Goal: Information Seeking & Learning: Find specific fact

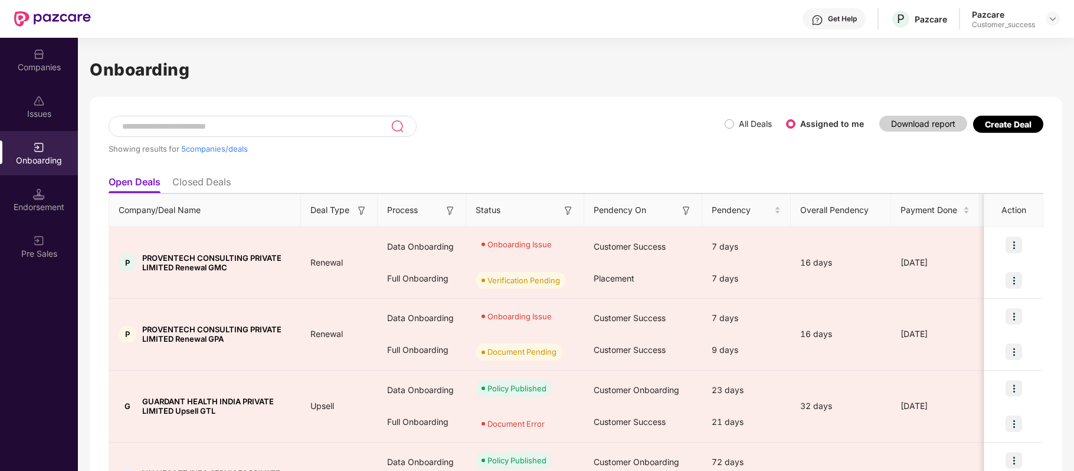
click at [43, 64] on div "Companies" at bounding box center [39, 67] width 78 height 12
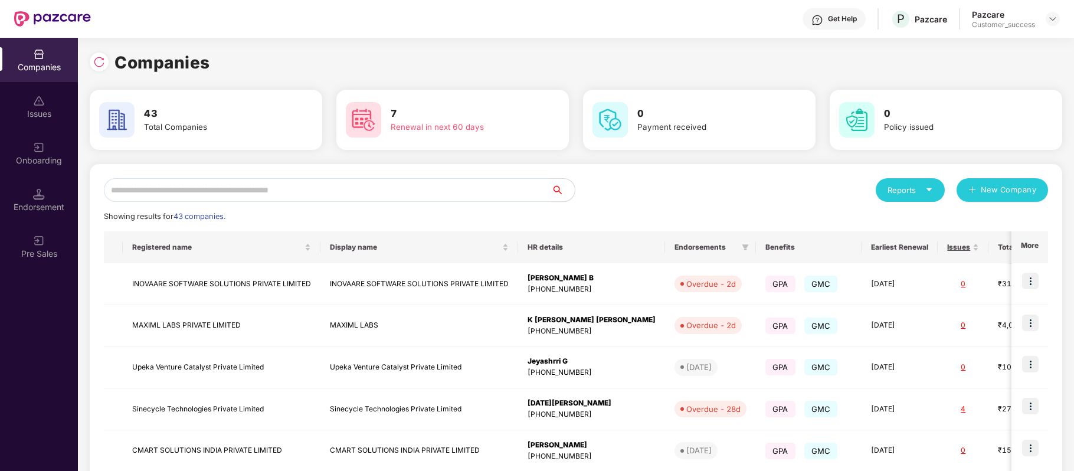
click at [198, 192] on input "text" at bounding box center [327, 190] width 447 height 24
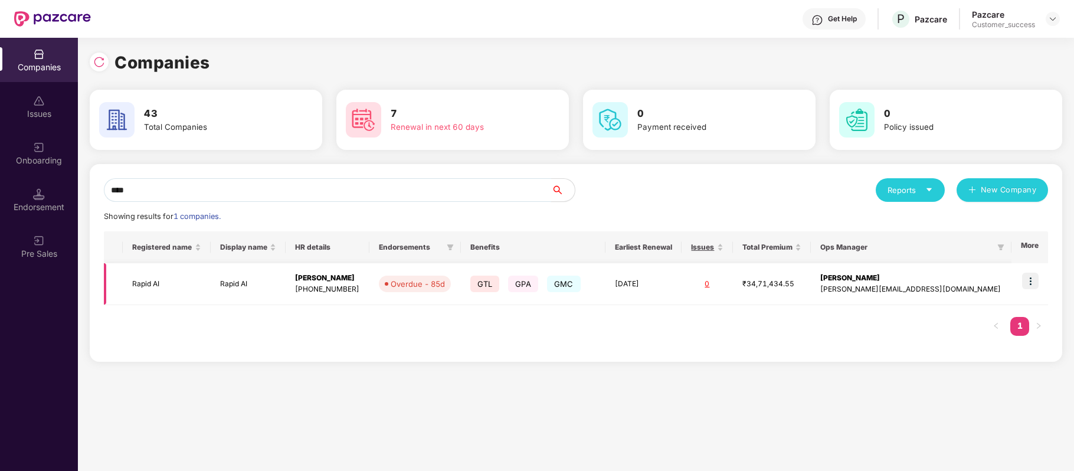
type input "****"
click at [1035, 288] on img at bounding box center [1030, 281] width 17 height 17
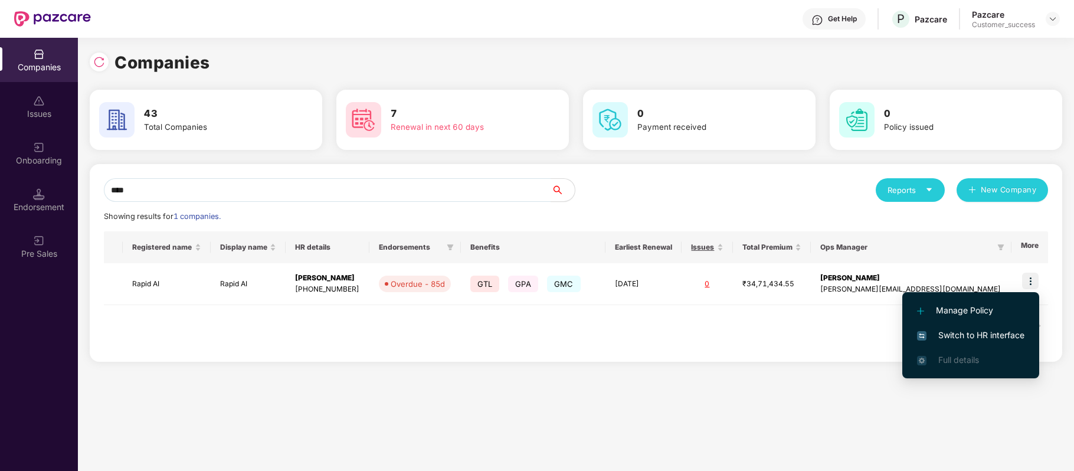
click at [1008, 332] on span "Switch to HR interface" at bounding box center [970, 335] width 107 height 13
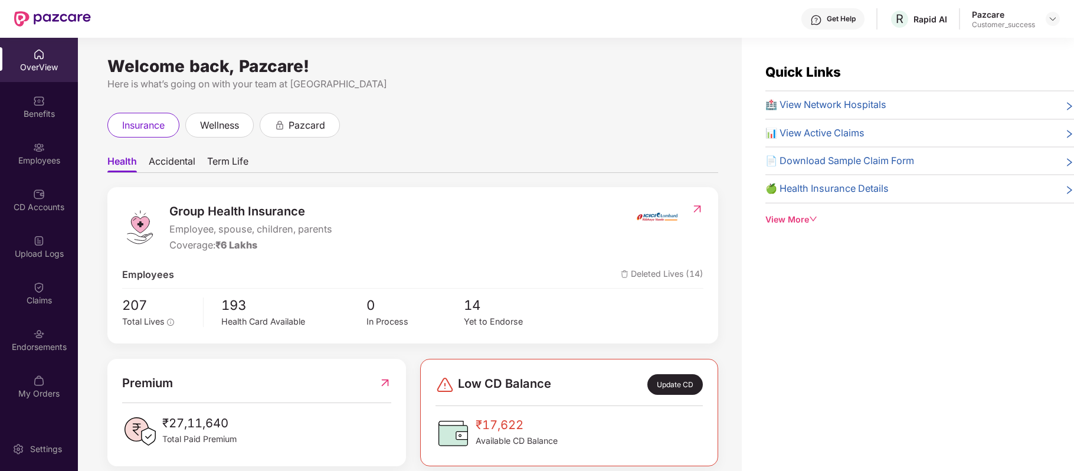
click at [48, 148] on div "Employees" at bounding box center [39, 153] width 78 height 44
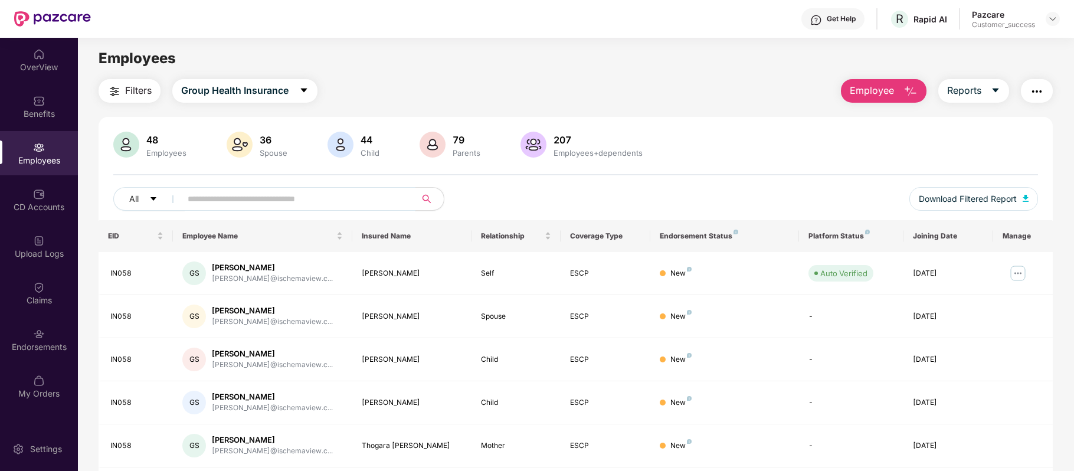
click at [277, 198] on input "text" at bounding box center [294, 199] width 212 height 18
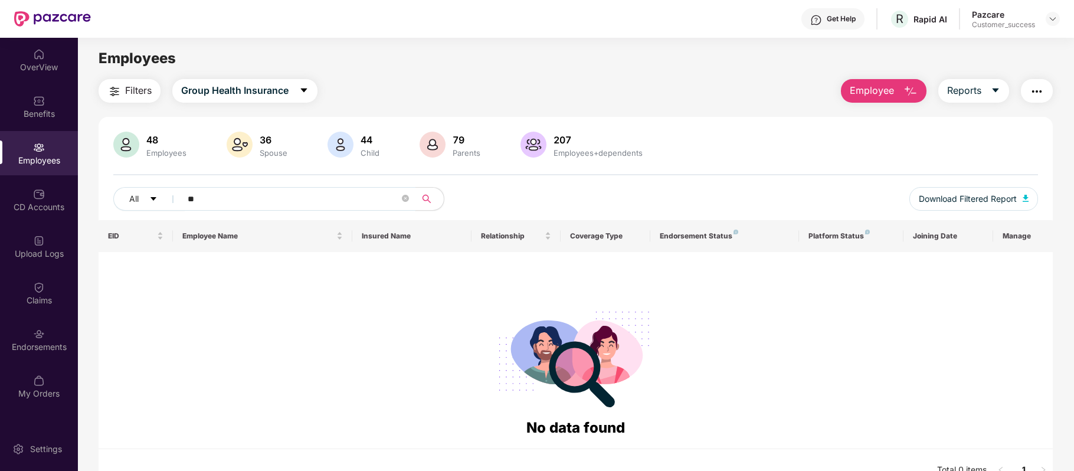
type input "*"
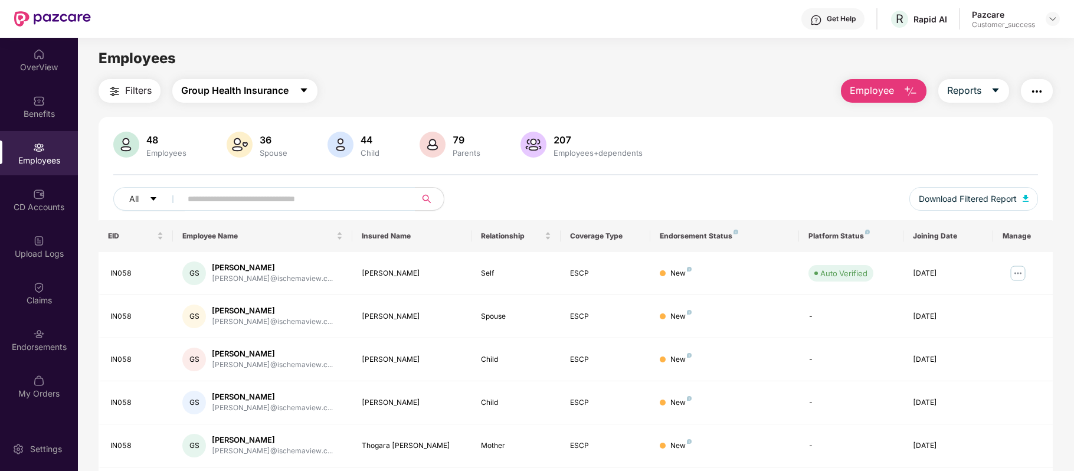
click at [302, 81] on button "Group Health Insurance" at bounding box center [244, 91] width 145 height 24
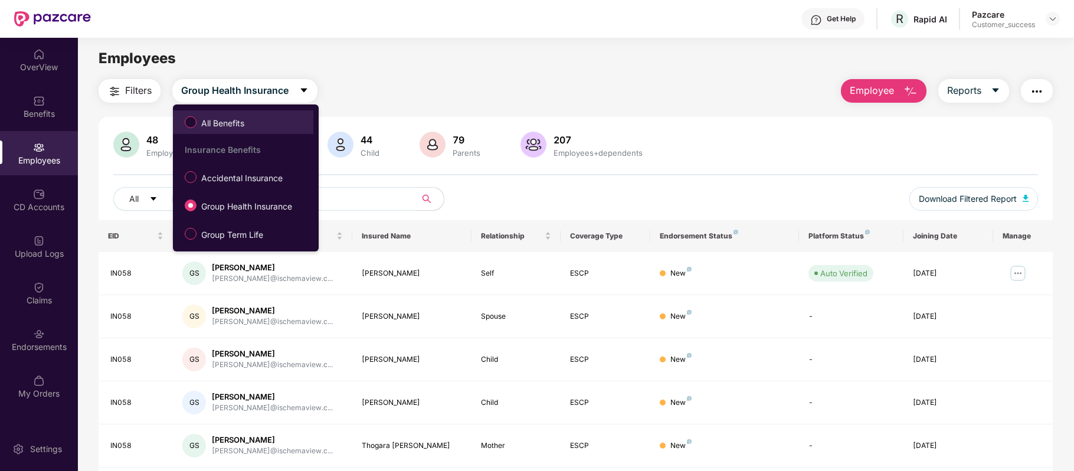
click at [244, 126] on span "All Benefits" at bounding box center [222, 123] width 53 height 13
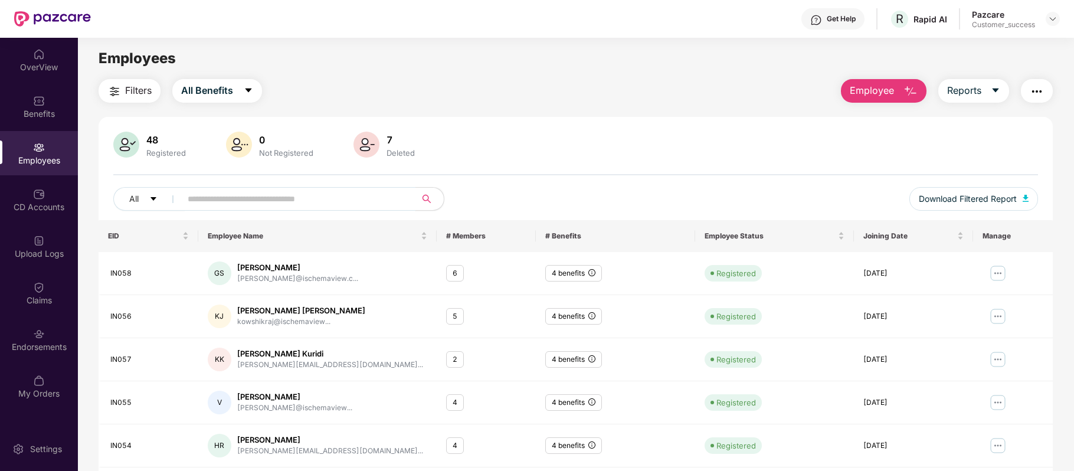
click at [230, 196] on input "text" at bounding box center [294, 199] width 212 height 18
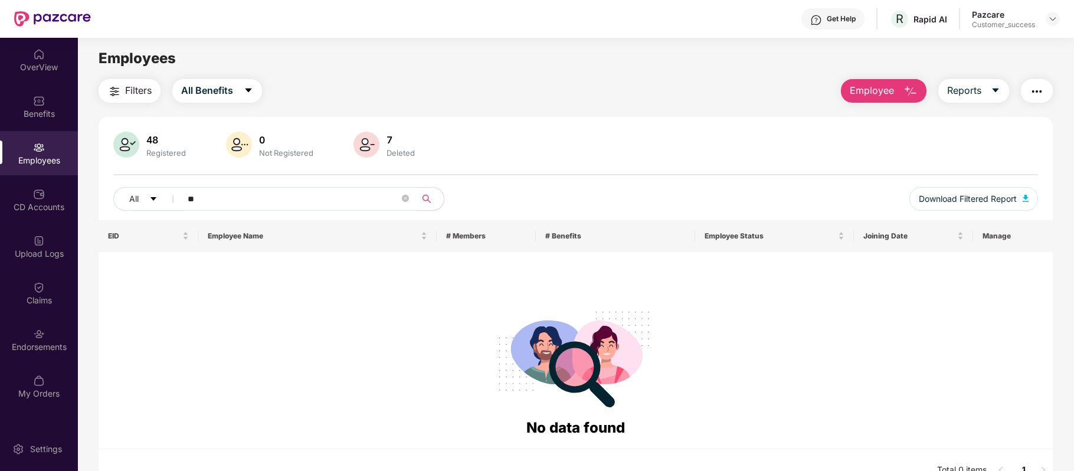
type input "*"
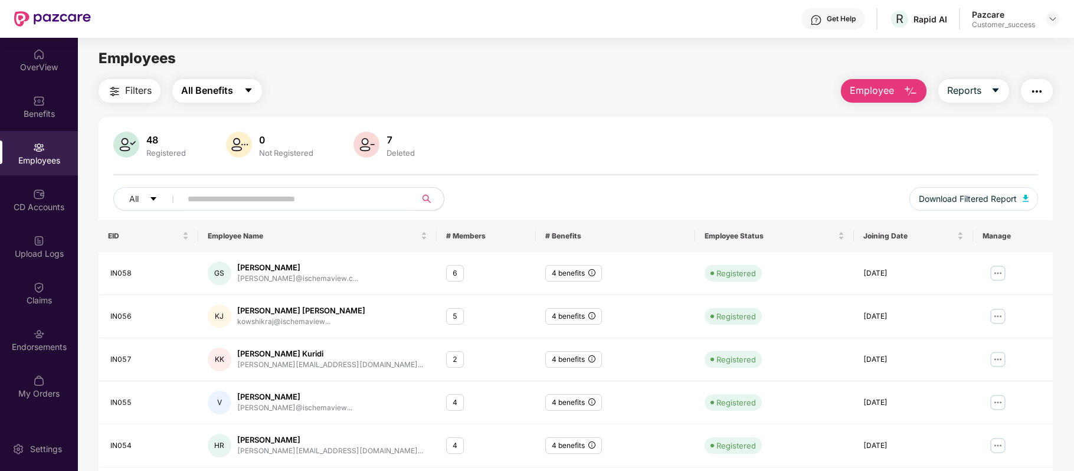
click at [244, 92] on icon "caret-down" at bounding box center [248, 90] width 9 height 9
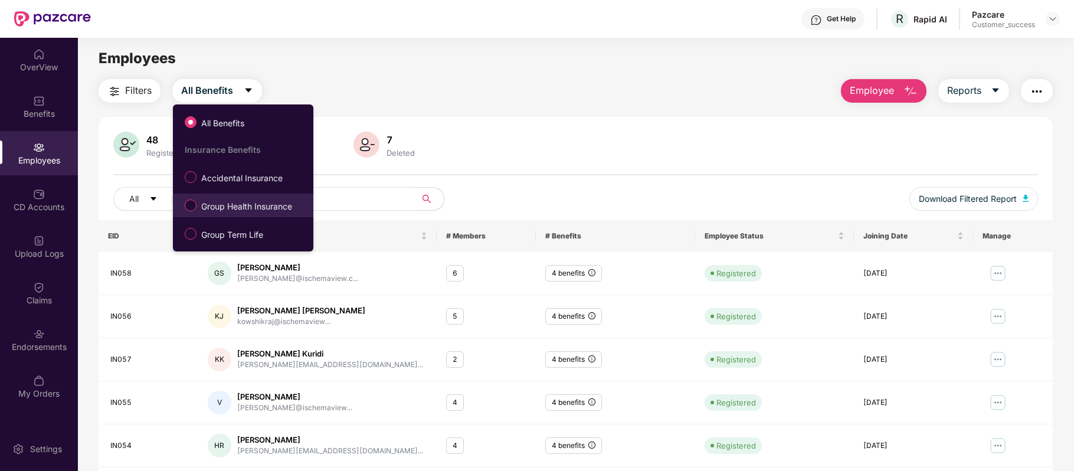
click at [244, 213] on span "Group Health Insurance" at bounding box center [246, 206] width 100 height 13
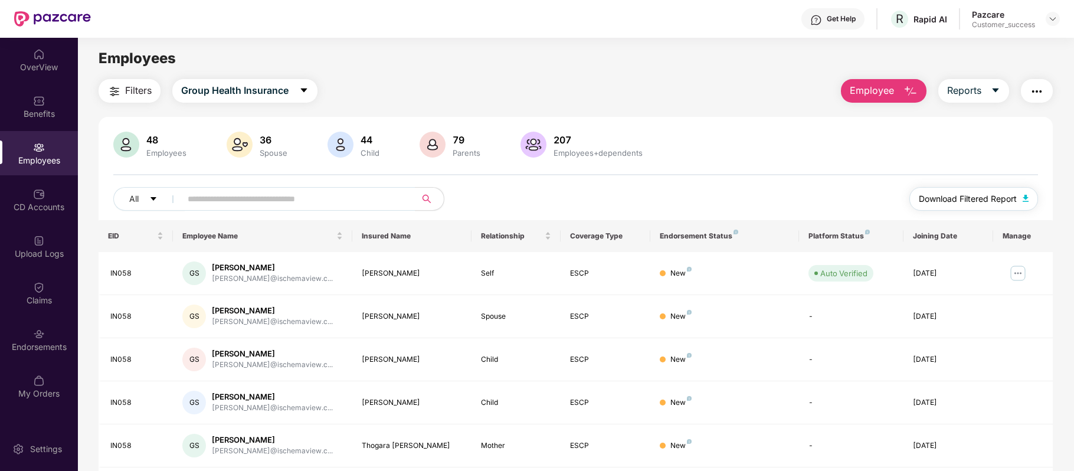
click at [935, 199] on span "Download Filtered Report" at bounding box center [968, 198] width 98 height 13
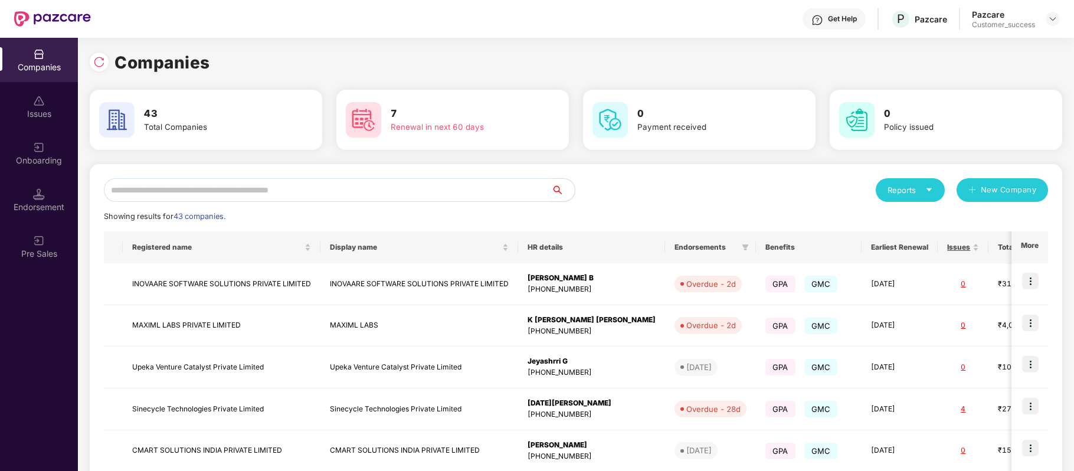
click at [303, 197] on input "text" at bounding box center [327, 190] width 447 height 24
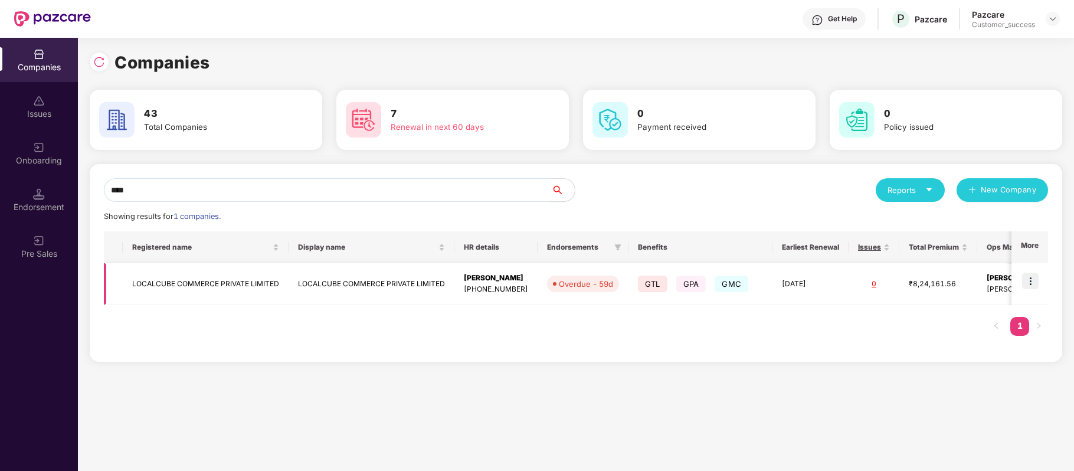
type input "****"
click at [1029, 286] on img at bounding box center [1030, 281] width 17 height 17
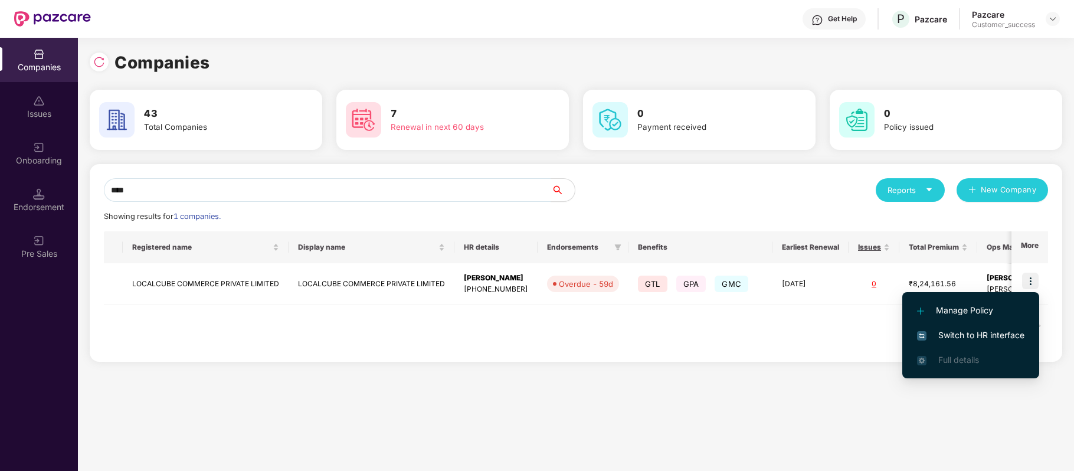
click at [1004, 327] on li "Switch to HR interface" at bounding box center [970, 335] width 137 height 25
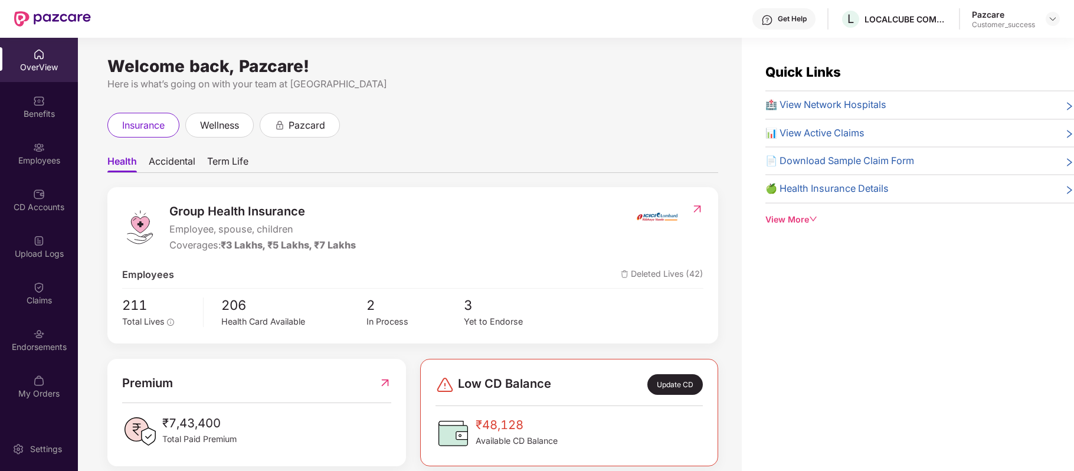
click at [36, 149] on img at bounding box center [39, 148] width 12 height 12
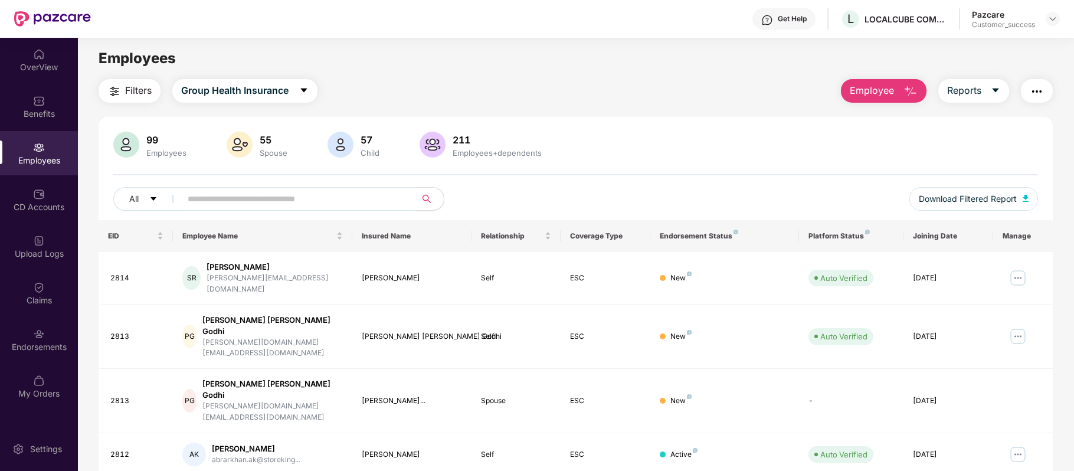
click at [230, 201] on input "text" at bounding box center [294, 199] width 212 height 18
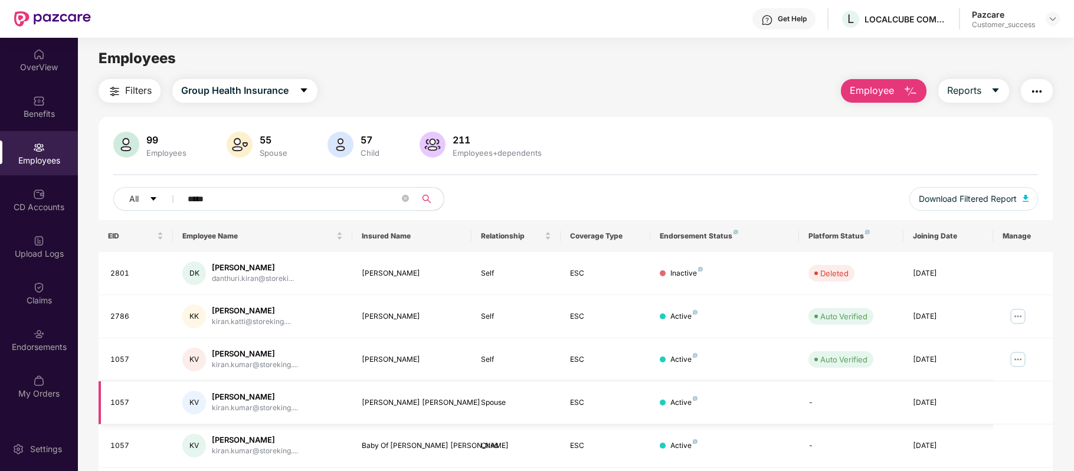
scroll to position [83, 0]
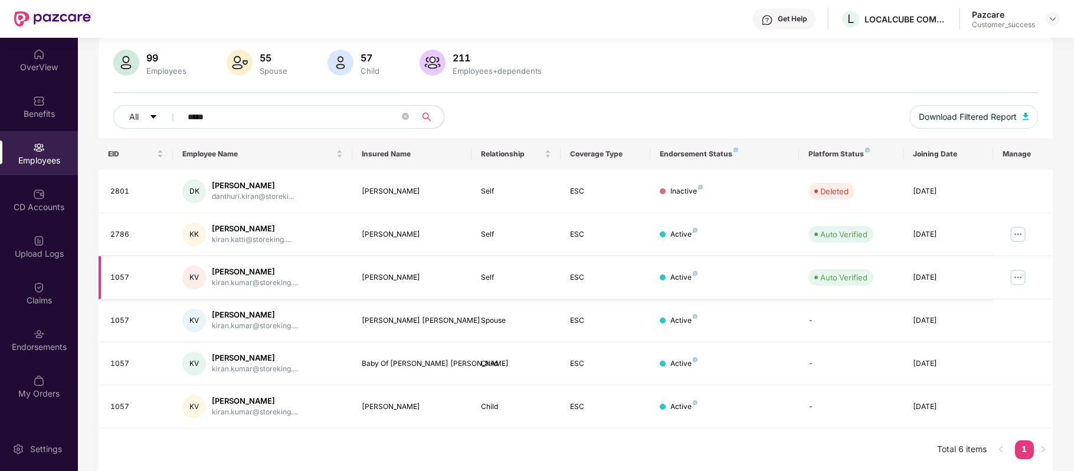
type input "*****"
click at [1021, 279] on img at bounding box center [1017, 277] width 19 height 19
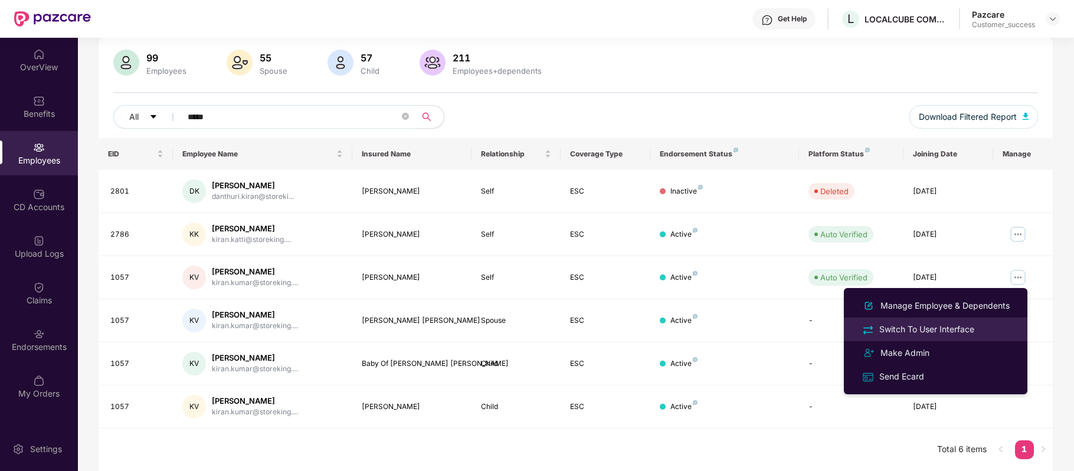
click at [926, 323] on div "Switch To User Interface" at bounding box center [927, 329] width 100 height 13
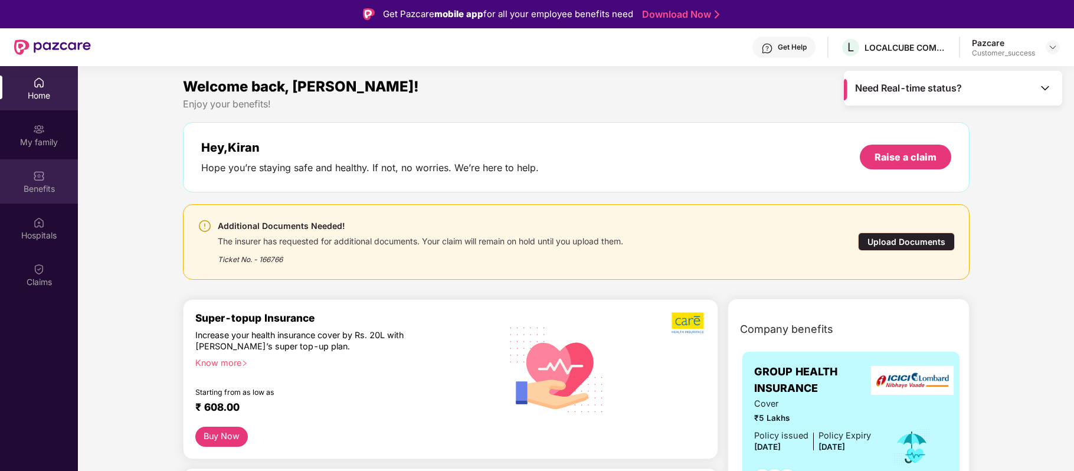
click at [41, 185] on div "Benefits" at bounding box center [39, 189] width 78 height 12
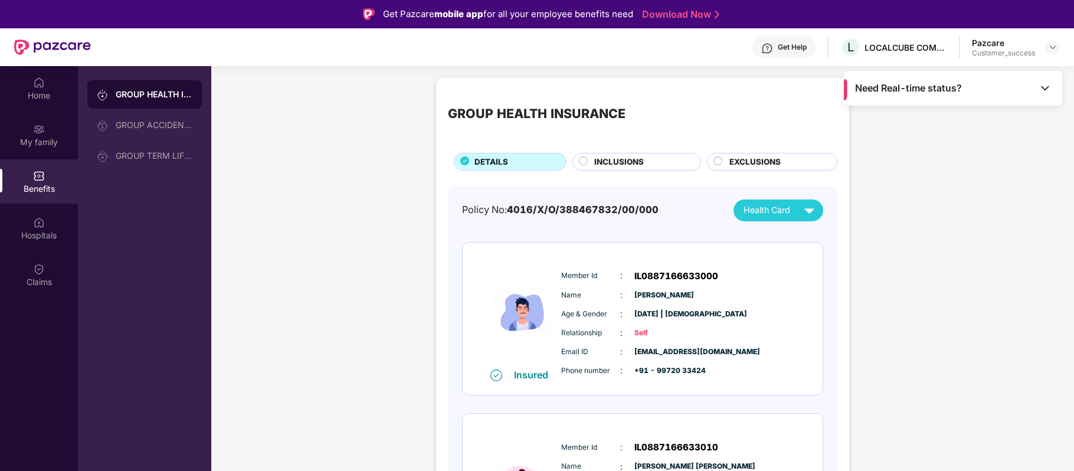
click at [897, 95] on div "Need Real-time status?" at bounding box center [953, 88] width 218 height 35
click at [1044, 90] on img at bounding box center [1045, 88] width 12 height 12
click at [35, 224] on img at bounding box center [39, 223] width 12 height 12
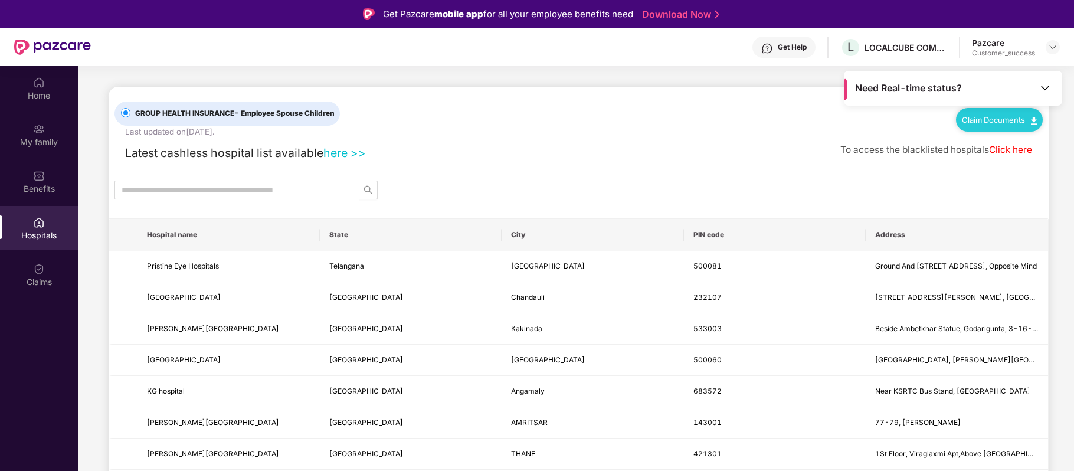
click at [1010, 126] on div "Claim Documents" at bounding box center [999, 120] width 87 height 24
click at [997, 120] on link "Claim Documents" at bounding box center [999, 119] width 75 height 9
click at [999, 140] on link "Claim Form" at bounding box center [1003, 139] width 77 height 25
click at [48, 177] on div "Benefits" at bounding box center [39, 181] width 78 height 44
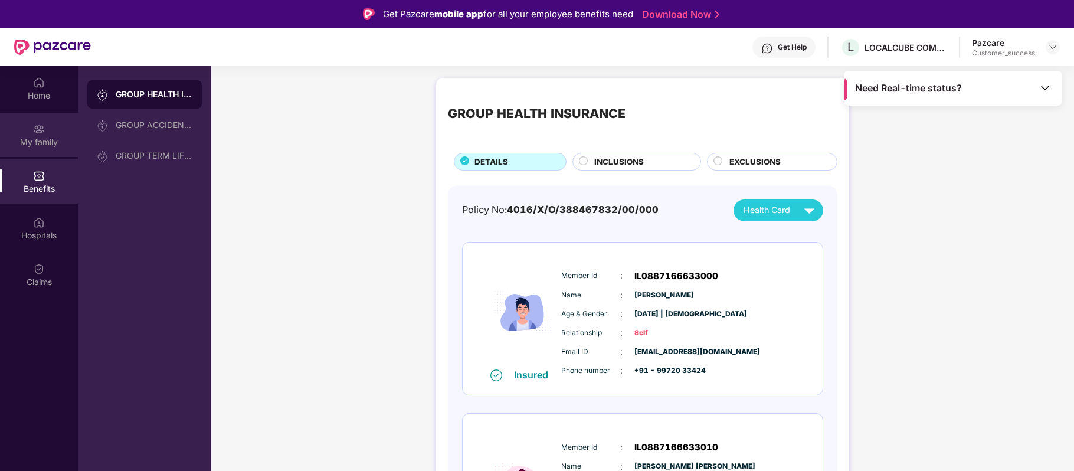
click at [41, 123] on img at bounding box center [39, 129] width 12 height 12
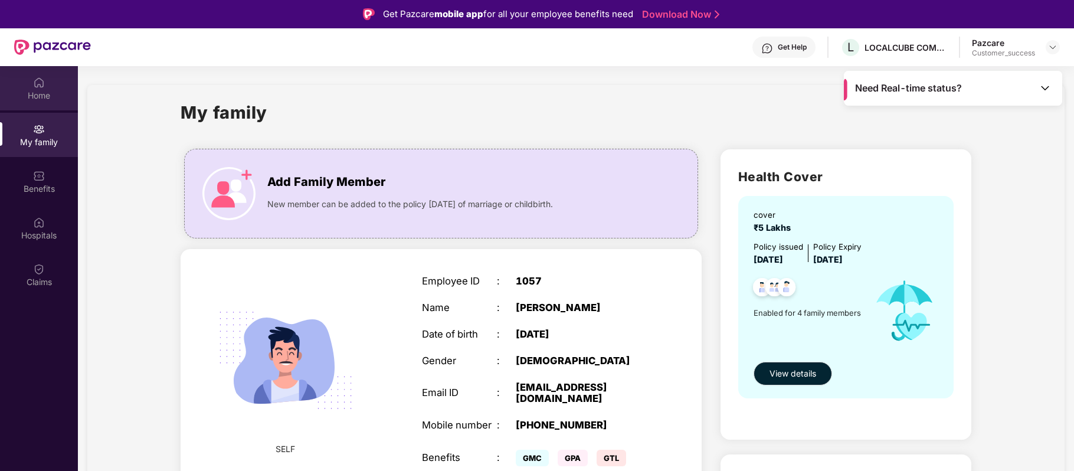
click at [41, 81] on img at bounding box center [39, 83] width 12 height 12
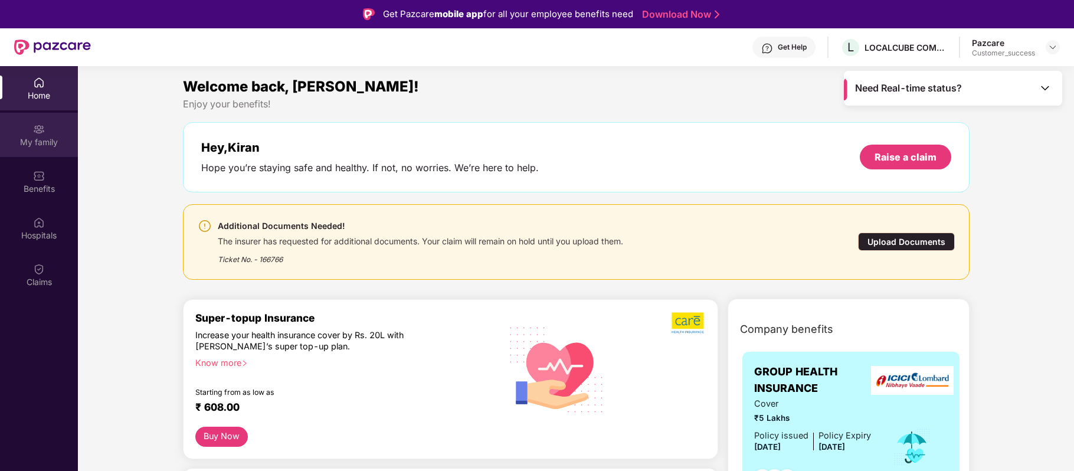
click at [53, 131] on div "My family" at bounding box center [39, 135] width 78 height 44
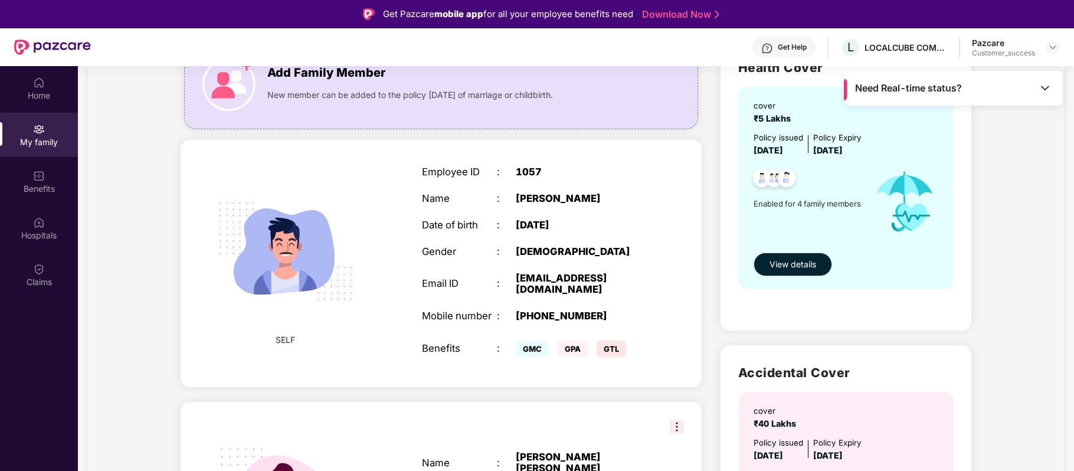
scroll to position [110, 0]
drag, startPoint x: 532, startPoint y: 302, endPoint x: 604, endPoint y: 300, distance: 72.6
click at [604, 310] on div "[PHONE_NUMBER]" at bounding box center [581, 316] width 131 height 12
copy div "9972033424"
